Goal: Navigation & Orientation: Find specific page/section

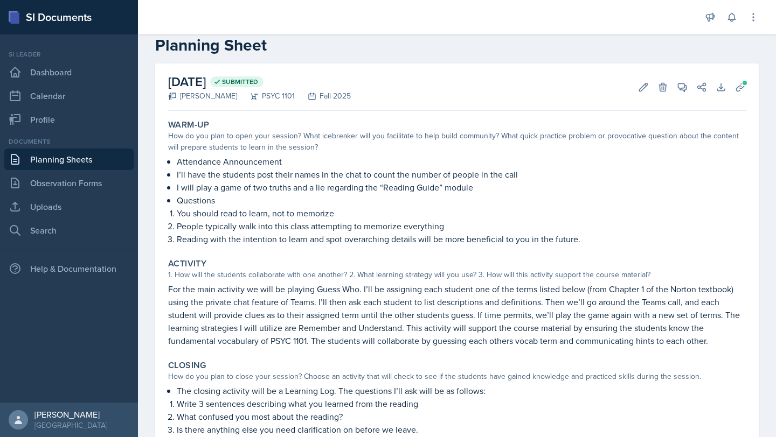
scroll to position [12, 0]
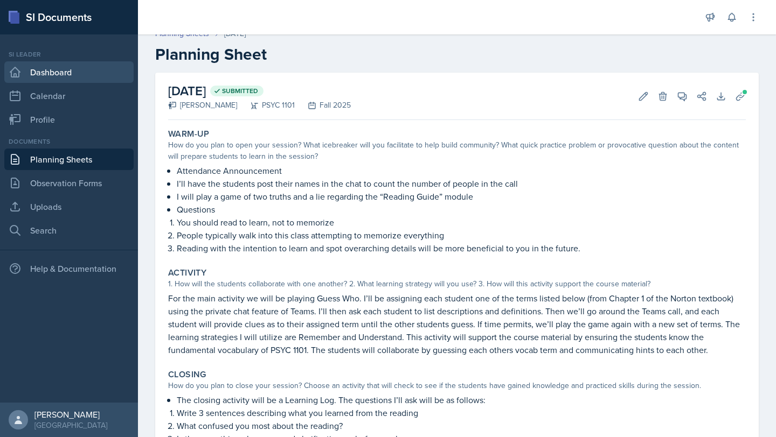
click at [66, 74] on link "Dashboard" at bounding box center [68, 72] width 129 height 22
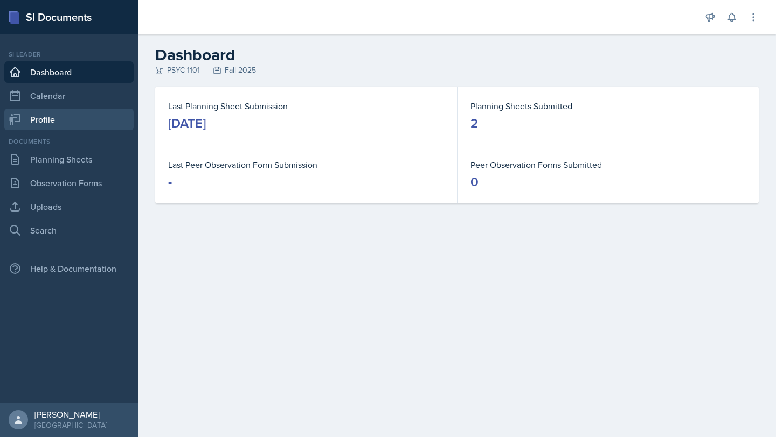
click at [59, 115] on link "Profile" at bounding box center [68, 120] width 129 height 22
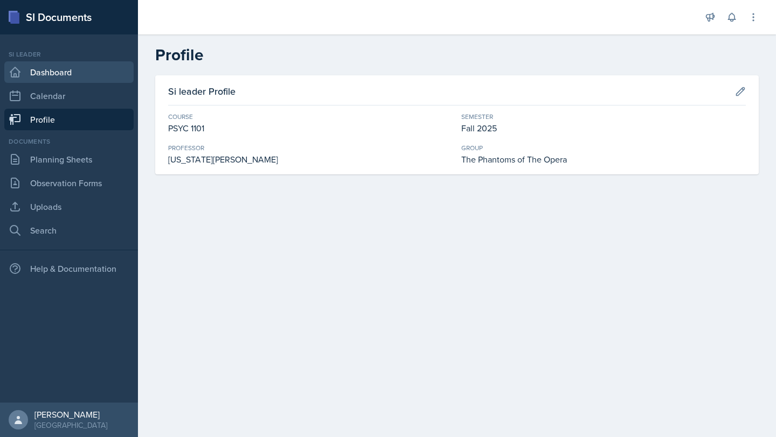
click at [31, 78] on link "Dashboard" at bounding box center [68, 72] width 129 height 22
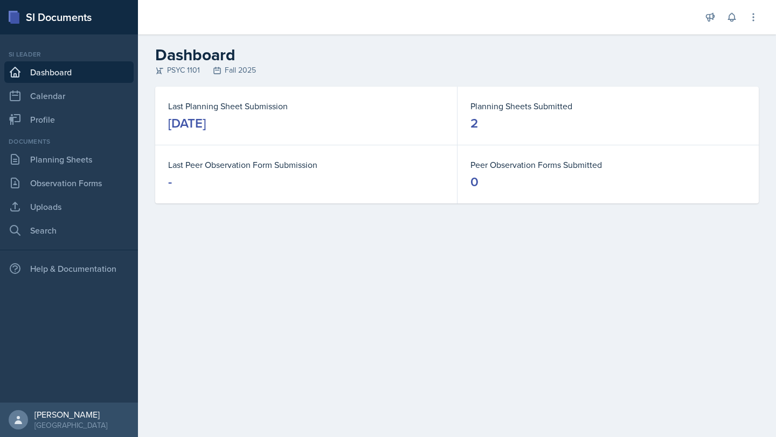
click at [206, 122] on div "[DATE]" at bounding box center [187, 123] width 38 height 17
click at [80, 166] on link "Planning Sheets" at bounding box center [68, 160] width 129 height 22
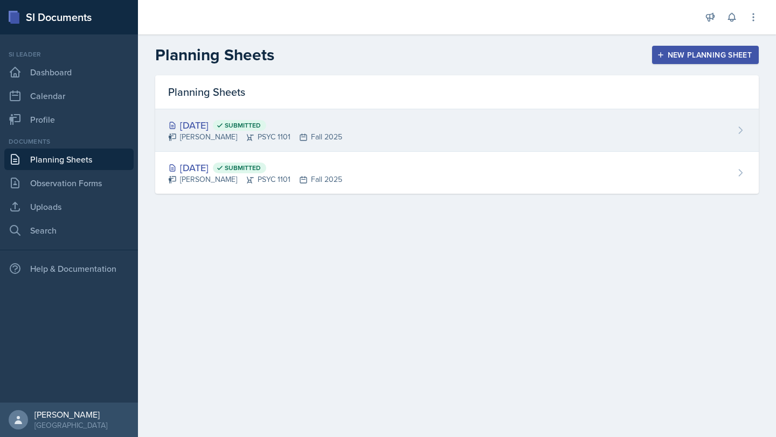
click at [751, 134] on div "[DATE] Submitted [PERSON_NAME] PSYC 1101 Fall 2025" at bounding box center [456, 130] width 603 height 43
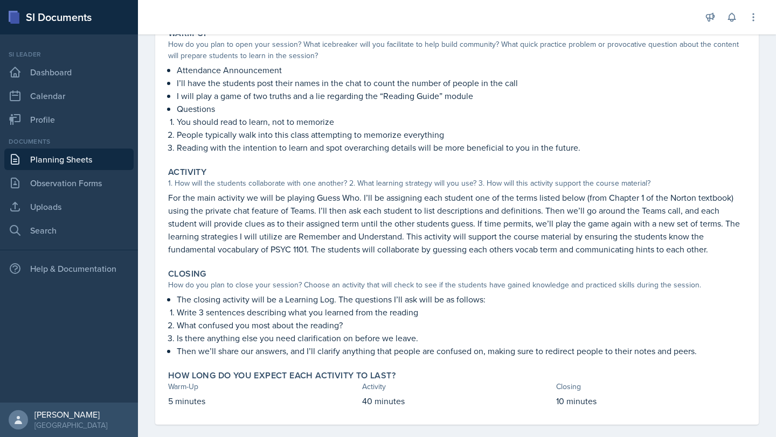
scroll to position [126, 0]
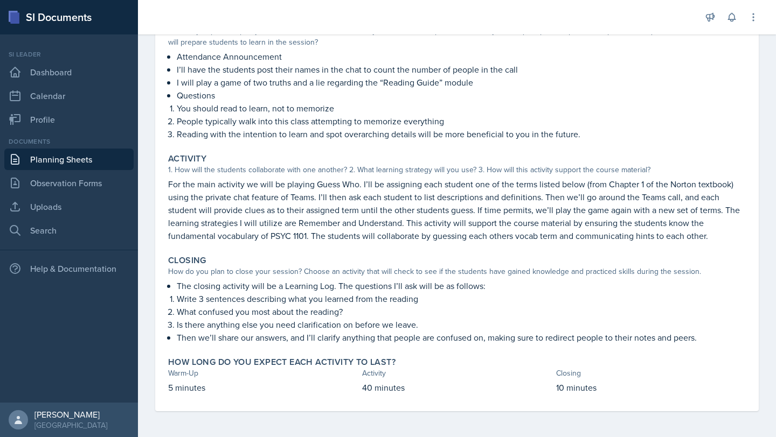
click at [75, 162] on link "Planning Sheets" at bounding box center [68, 160] width 129 height 22
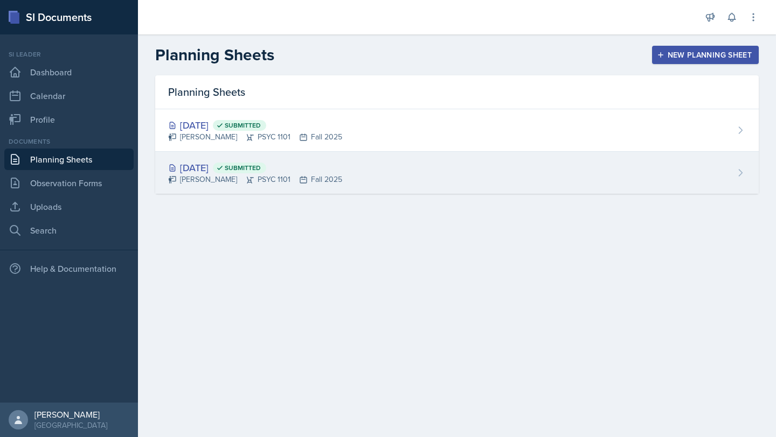
click at [243, 171] on div "[DATE] Submitted" at bounding box center [255, 168] width 174 height 15
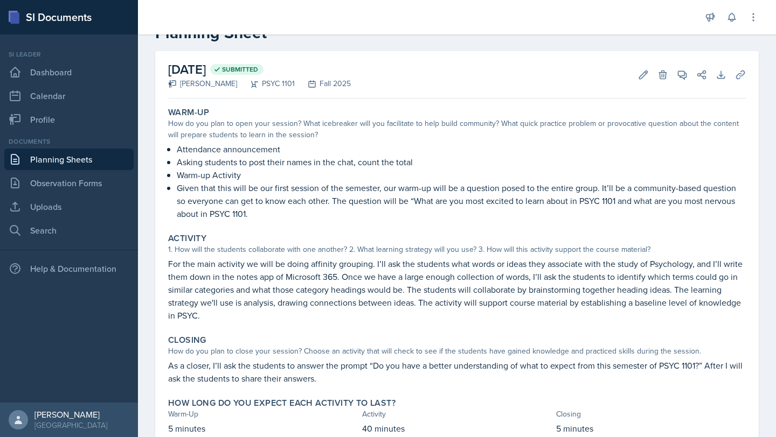
scroll to position [74, 0]
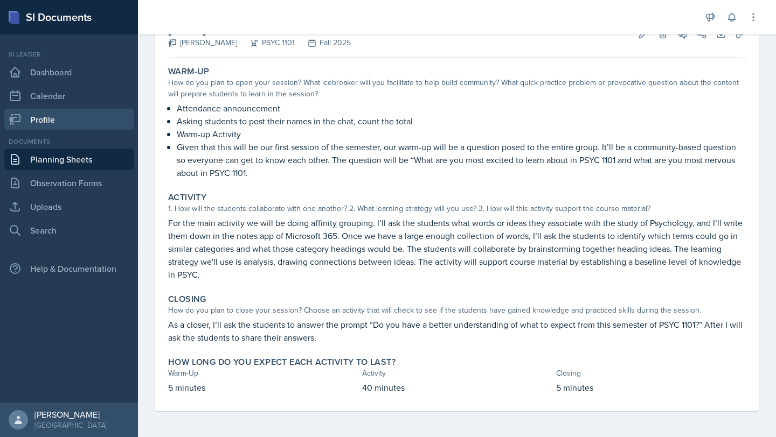
click at [69, 124] on link "Profile" at bounding box center [68, 120] width 129 height 22
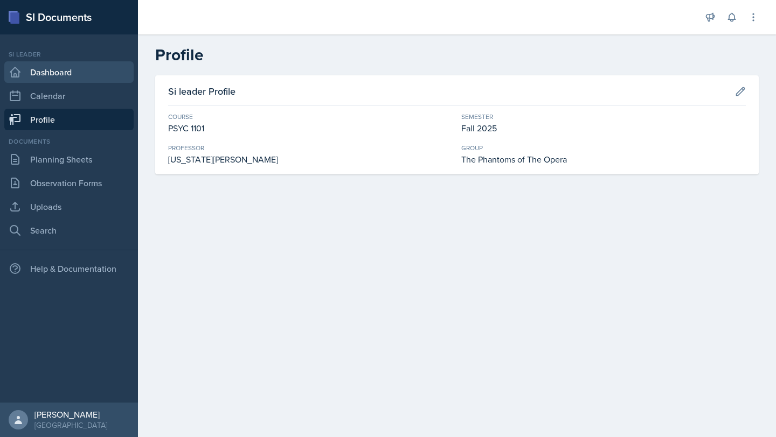
click at [54, 75] on link "Dashboard" at bounding box center [68, 72] width 129 height 22
